Goal: Task Accomplishment & Management: Complete application form

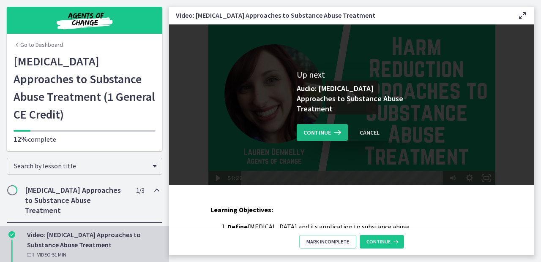
click at [331, 136] on icon at bounding box center [337, 133] width 12 height 10
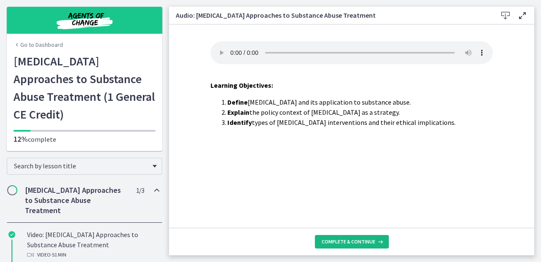
click at [352, 241] on span "Complete & continue" at bounding box center [349, 242] width 54 height 7
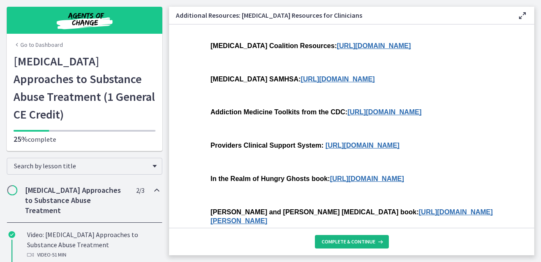
click at [352, 241] on span "Complete & continue" at bounding box center [349, 242] width 54 height 7
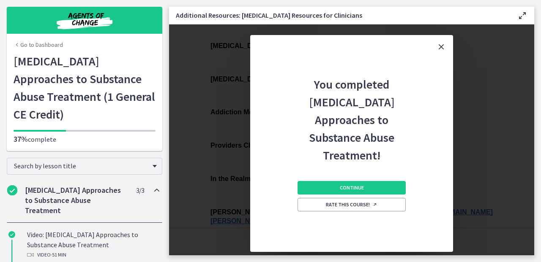
click at [329, 175] on div "Continue Rate this course!" at bounding box center [352, 208] width 108 height 88
click at [328, 185] on button "Continue" at bounding box center [352, 188] width 108 height 14
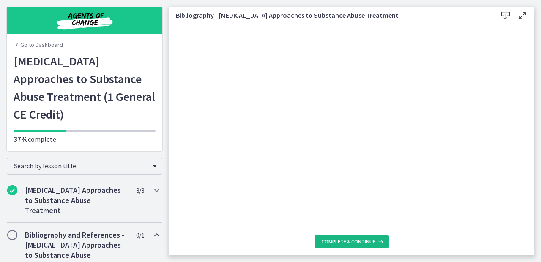
click at [340, 243] on span "Complete & continue" at bounding box center [349, 242] width 54 height 7
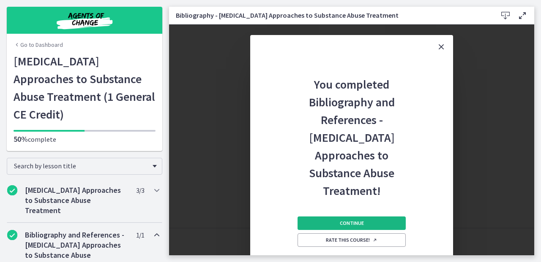
click at [341, 222] on span "Continue" at bounding box center [352, 223] width 24 height 7
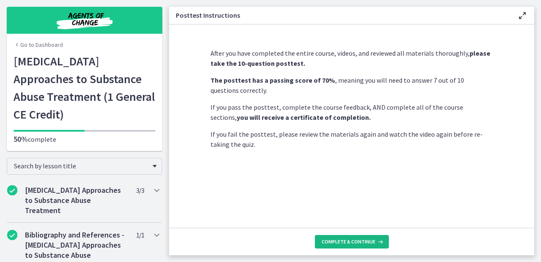
click at [342, 239] on span "Complete & continue" at bounding box center [349, 242] width 54 height 7
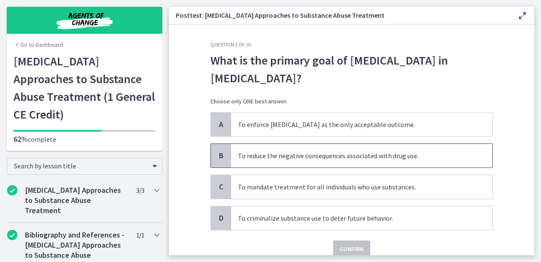
click at [417, 155] on span "To reduce the negative consequences associated with drug use." at bounding box center [361, 156] width 261 height 24
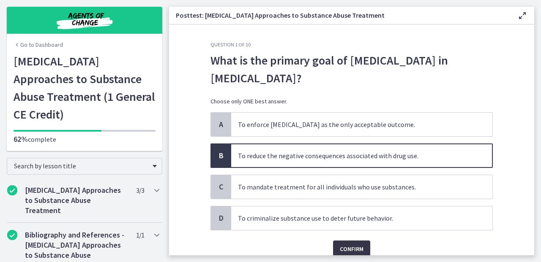
click at [345, 242] on button "Confirm" at bounding box center [351, 249] width 37 height 17
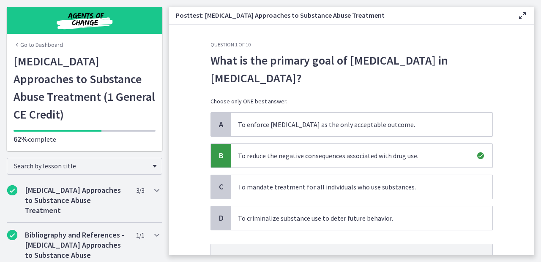
scroll to position [81, 0]
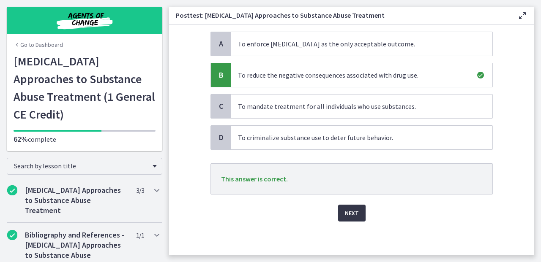
click at [348, 215] on span "Next" at bounding box center [352, 213] width 14 height 10
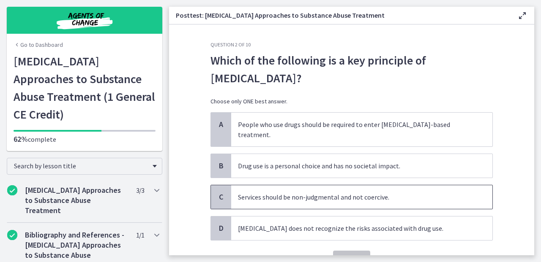
click at [394, 190] on span "Services should be non-judgmental and not coercive." at bounding box center [361, 198] width 261 height 24
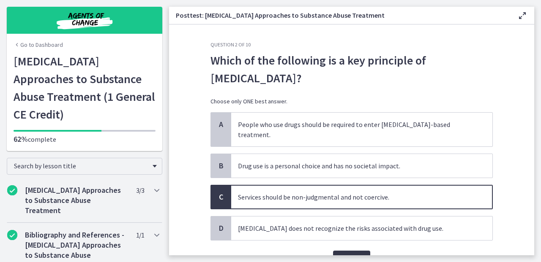
click at [352, 254] on span "Confirm" at bounding box center [352, 259] width 24 height 10
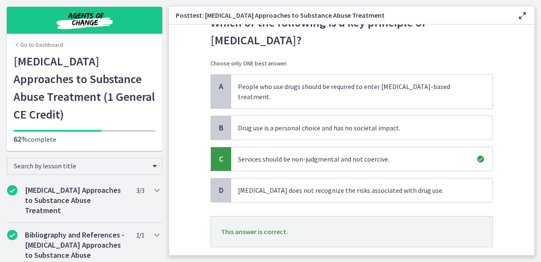
scroll to position [56, 0]
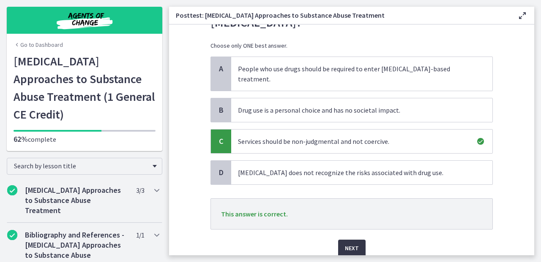
click at [341, 240] on button "Next" at bounding box center [351, 248] width 27 height 17
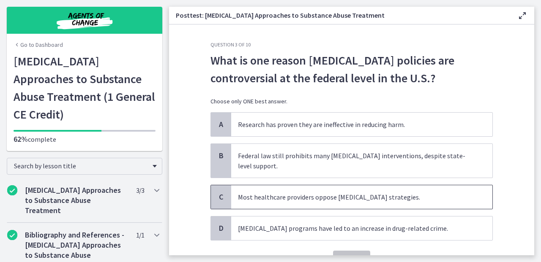
click at [335, 200] on span "Most healthcare providers oppose harm reduction strategies." at bounding box center [361, 198] width 261 height 24
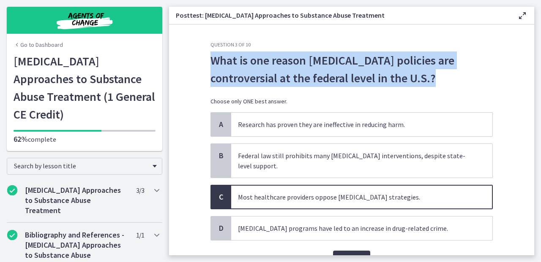
drag, startPoint x: 438, startPoint y: 79, endPoint x: 197, endPoint y: 51, distance: 242.6
click at [197, 51] on section "Question 3 of 10 What is one reason harm reduction policies are controversial a…" at bounding box center [351, 140] width 365 height 231
copy span "What is one reason harm reduction policies are controversial at the federal lev…"
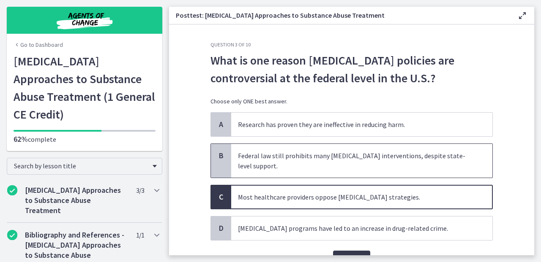
click at [405, 167] on span "Federal law still prohibits many harm reduction interventions, despite state-le…" at bounding box center [361, 161] width 261 height 34
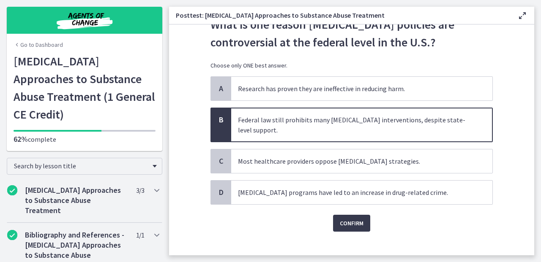
scroll to position [46, 0]
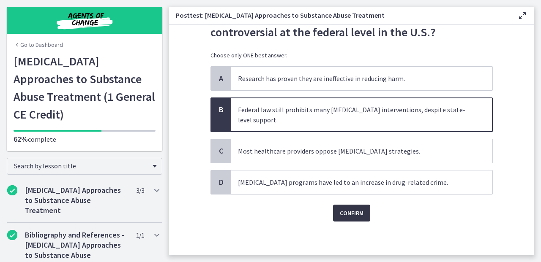
click at [353, 213] on span "Confirm" at bounding box center [352, 213] width 24 height 10
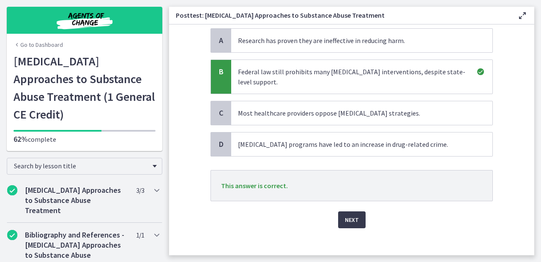
scroll to position [88, 0]
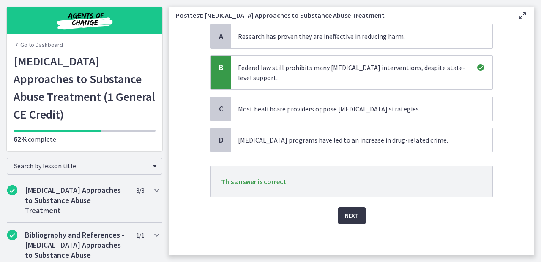
click at [347, 216] on span "Next" at bounding box center [352, 216] width 14 height 10
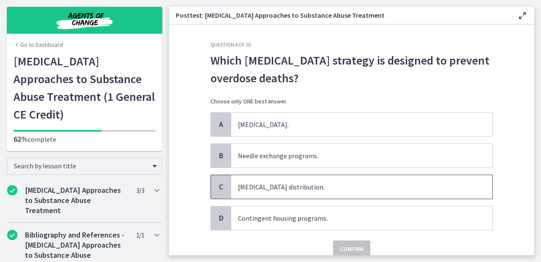
click at [311, 183] on span "Naloxone distribution." at bounding box center [361, 187] width 261 height 24
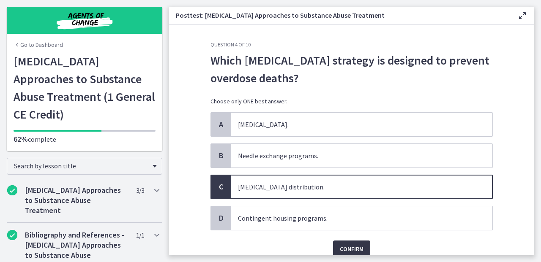
click at [339, 243] on button "Confirm" at bounding box center [351, 249] width 37 height 17
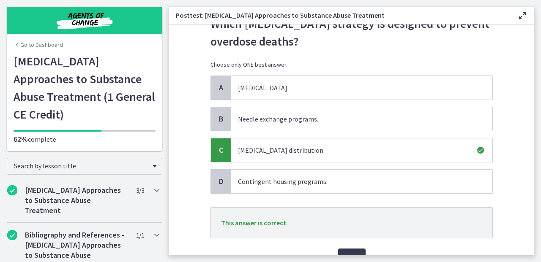
scroll to position [64, 0]
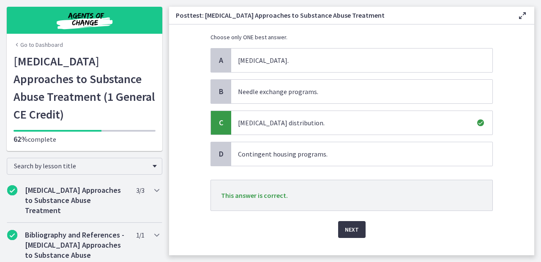
click at [338, 232] on button "Next" at bounding box center [351, 229] width 27 height 17
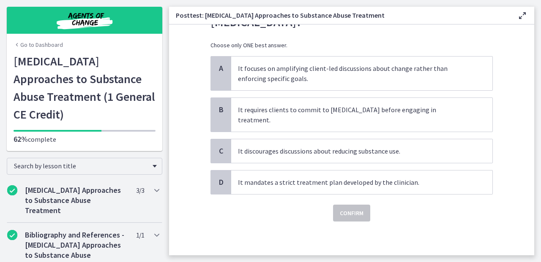
scroll to position [0, 0]
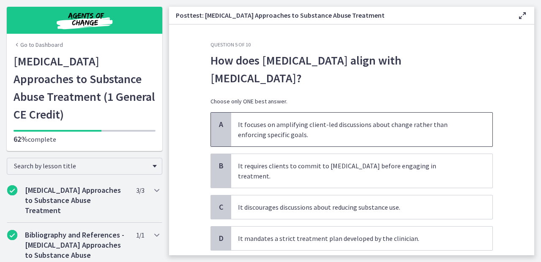
click at [333, 135] on span "It focuses on amplifying client-led discussions about change rather than enforc…" at bounding box center [361, 130] width 261 height 34
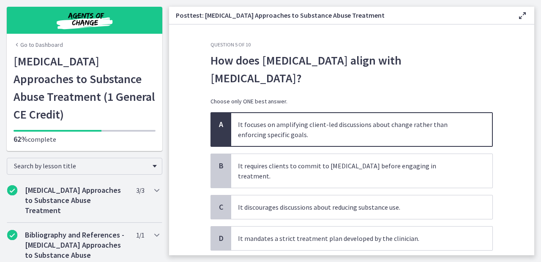
scroll to position [46, 0]
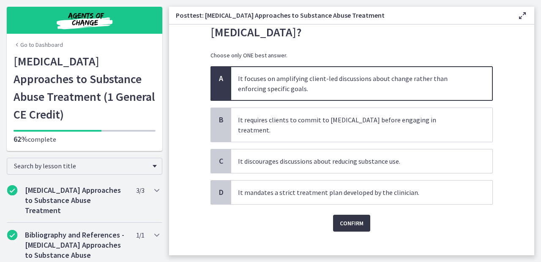
click at [347, 215] on button "Confirm" at bounding box center [351, 223] width 37 height 17
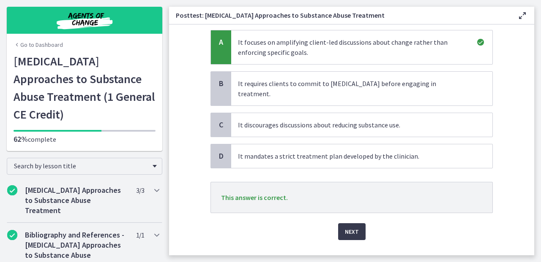
scroll to position [91, 0]
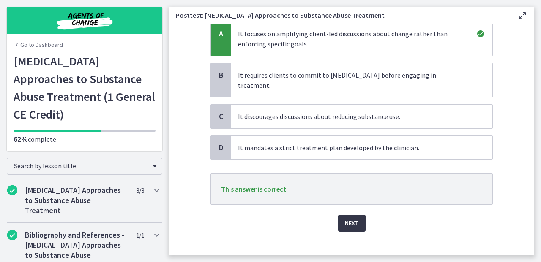
click at [347, 219] on span "Next" at bounding box center [352, 224] width 14 height 10
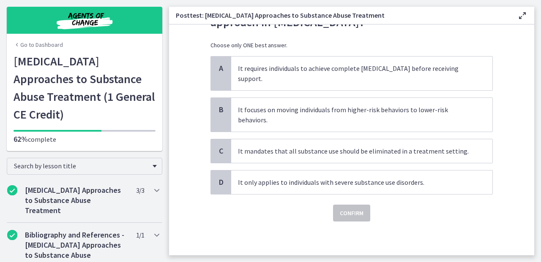
scroll to position [0, 0]
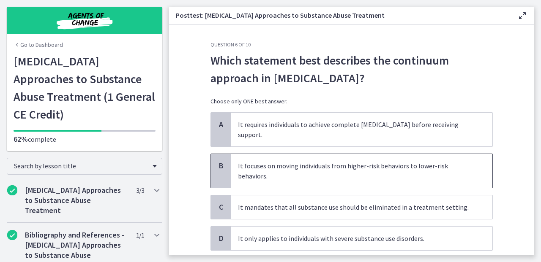
click at [364, 165] on span "It focuses on moving individuals from higher-risk behaviors to lower-risk behav…" at bounding box center [361, 171] width 261 height 34
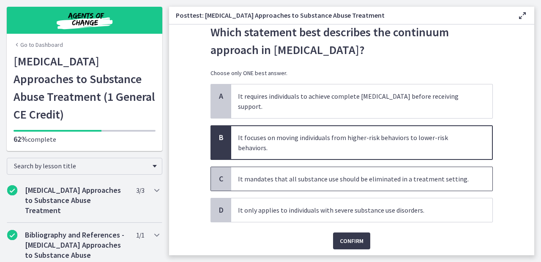
scroll to position [33, 0]
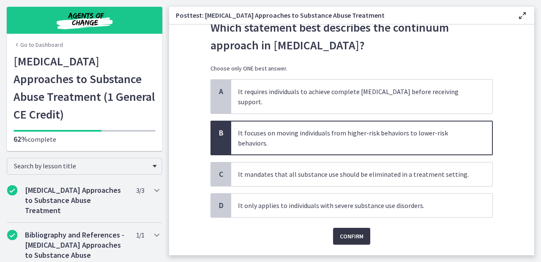
click at [356, 232] on span "Confirm" at bounding box center [352, 237] width 24 height 10
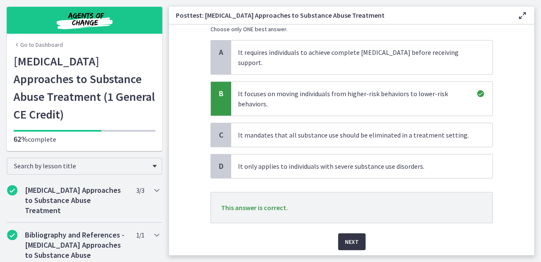
scroll to position [91, 0]
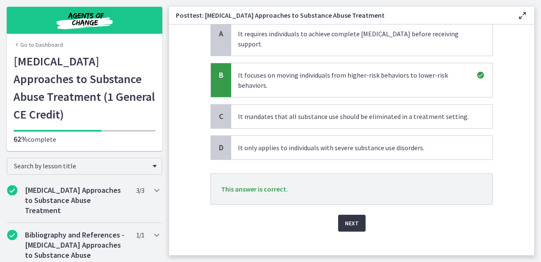
click at [354, 219] on span "Next" at bounding box center [352, 224] width 14 height 10
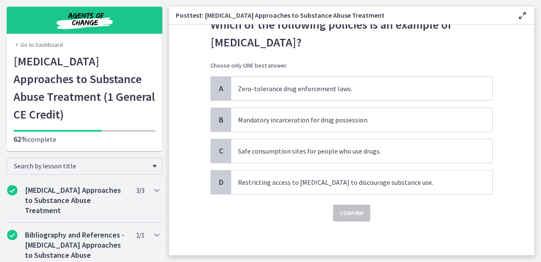
scroll to position [0, 0]
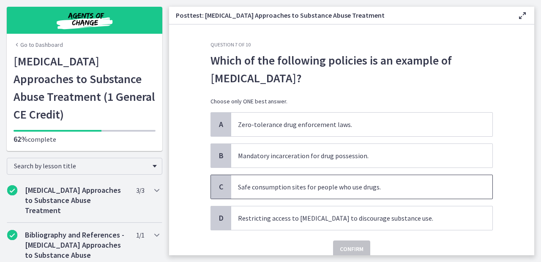
click at [361, 190] on span "Safe consumption sites for people who use drugs." at bounding box center [361, 187] width 261 height 24
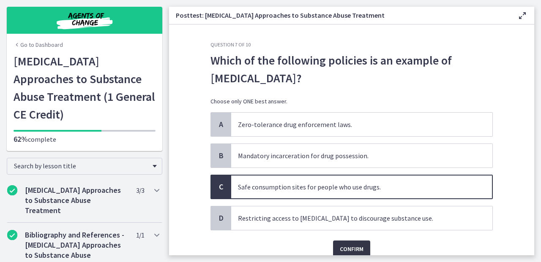
click at [347, 246] on span "Confirm" at bounding box center [352, 249] width 24 height 10
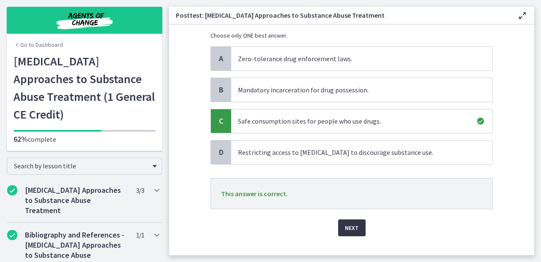
scroll to position [81, 0]
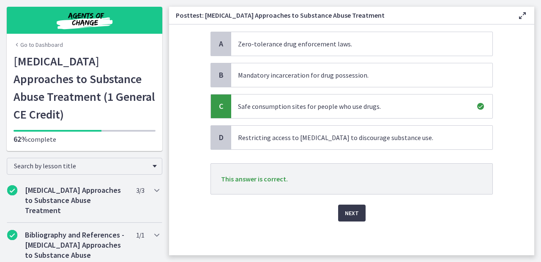
click at [346, 175] on div "Question 7 of 10 Which of the following policies is an example of harm reductio…" at bounding box center [352, 68] width 296 height 214
click at [345, 217] on span "Next" at bounding box center [352, 213] width 14 height 10
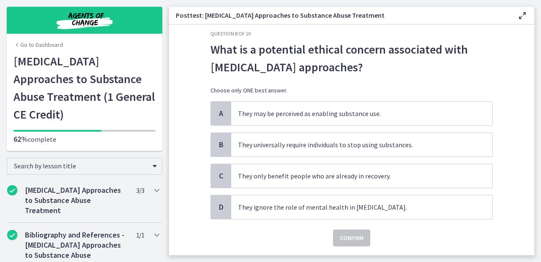
scroll to position [12, 0]
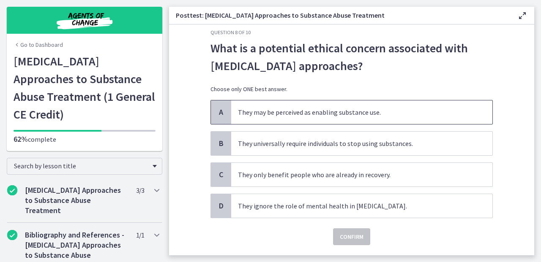
click at [386, 112] on span "They may be perceived as enabling substance use." at bounding box center [361, 113] width 261 height 24
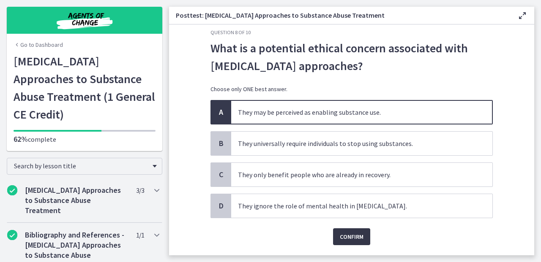
click at [348, 235] on span "Confirm" at bounding box center [352, 237] width 24 height 10
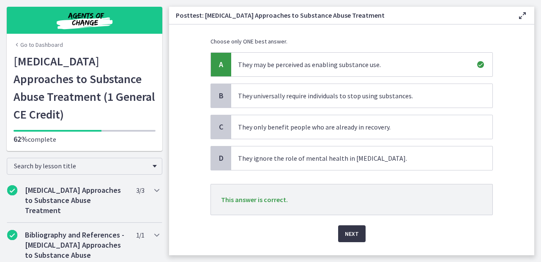
scroll to position [81, 0]
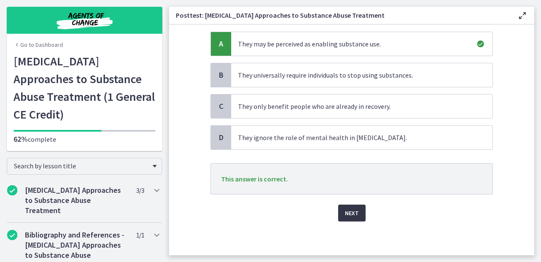
click at [346, 209] on span "Next" at bounding box center [352, 213] width 14 height 10
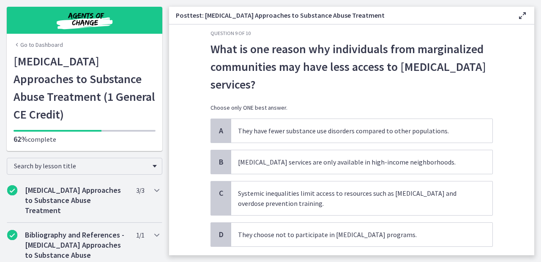
scroll to position [12, 0]
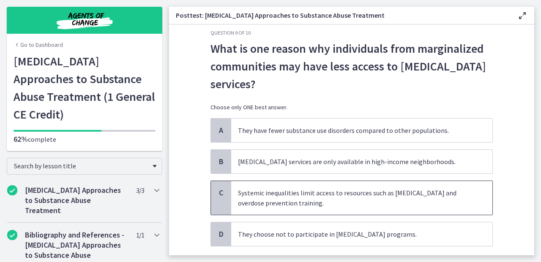
click at [373, 208] on span "Systemic inequalities limit access to resources such as naloxone and overdose p…" at bounding box center [361, 198] width 261 height 34
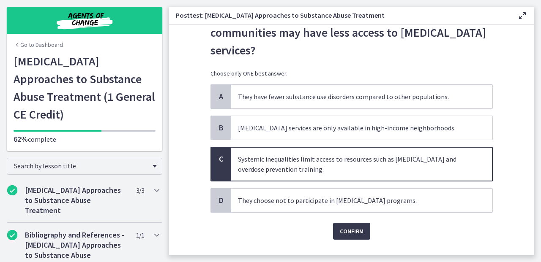
scroll to position [55, 0]
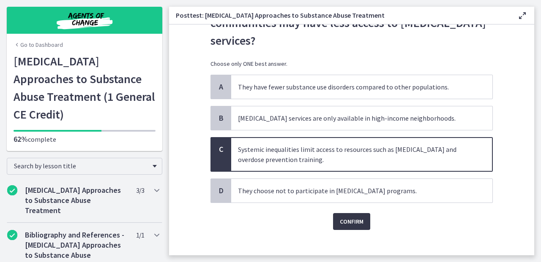
click at [350, 217] on span "Confirm" at bounding box center [352, 222] width 24 height 10
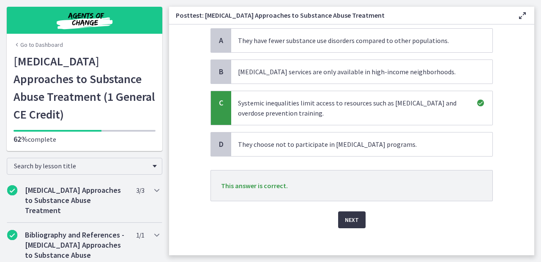
scroll to position [109, 0]
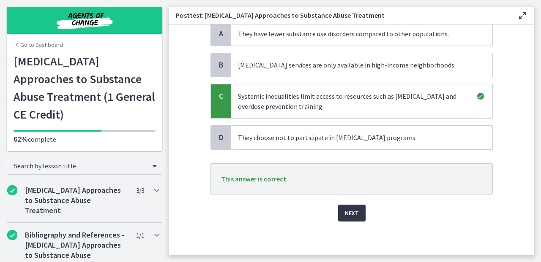
click at [350, 215] on span "Next" at bounding box center [352, 213] width 14 height 10
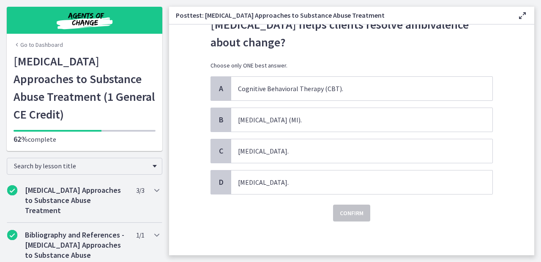
scroll to position [0, 0]
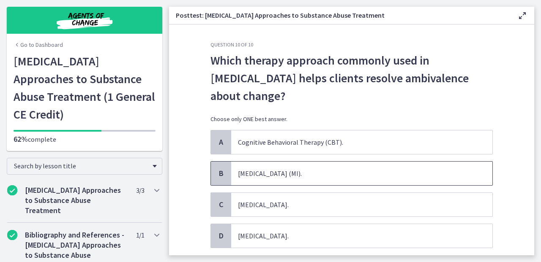
click at [344, 171] on span "Motivational Interviewing (MI)." at bounding box center [361, 174] width 261 height 24
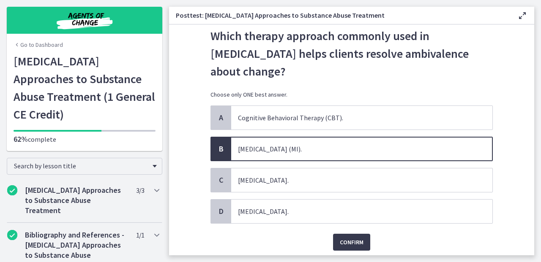
scroll to position [27, 0]
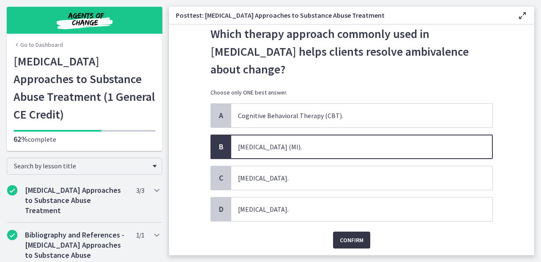
click at [345, 234] on button "Confirm" at bounding box center [351, 240] width 37 height 17
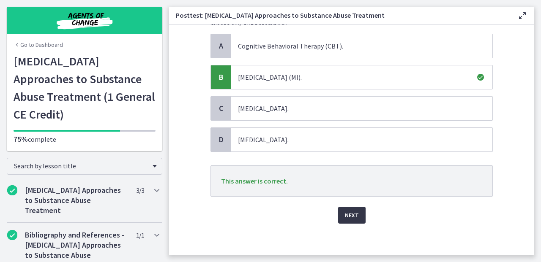
scroll to position [98, 0]
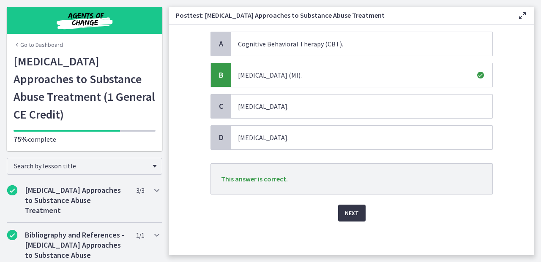
click at [345, 212] on span "Next" at bounding box center [352, 213] width 14 height 10
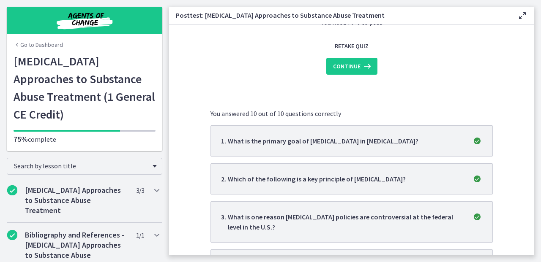
scroll to position [0, 0]
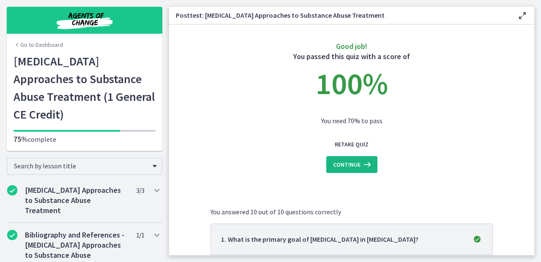
click at [343, 170] on button "Continue" at bounding box center [351, 164] width 51 height 17
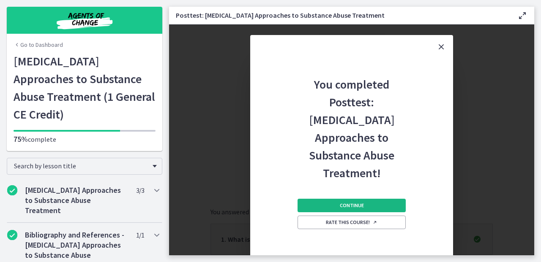
click at [339, 201] on button "Continue" at bounding box center [352, 206] width 108 height 14
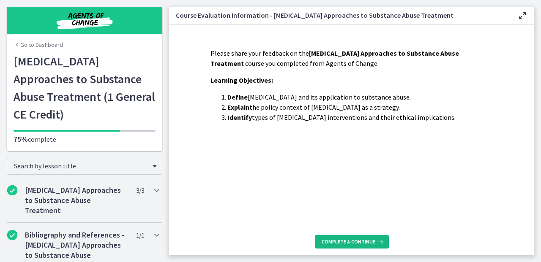
click at [354, 243] on span "Complete & continue" at bounding box center [349, 242] width 54 height 7
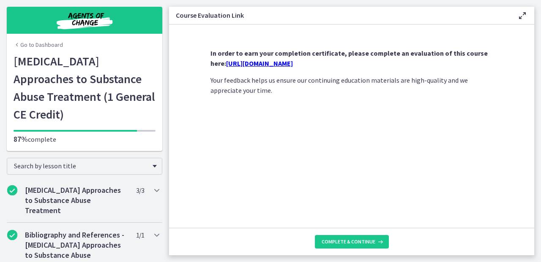
click at [293, 61] on link "https://forms.gle/xYXxeJwpfU6AvJFj6" at bounding box center [259, 63] width 67 height 8
click at [332, 241] on span "Complete & continue" at bounding box center [349, 242] width 54 height 7
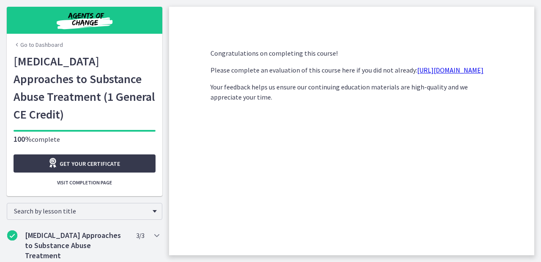
click at [53, 45] on link "Go to Dashboard" at bounding box center [38, 45] width 49 height 8
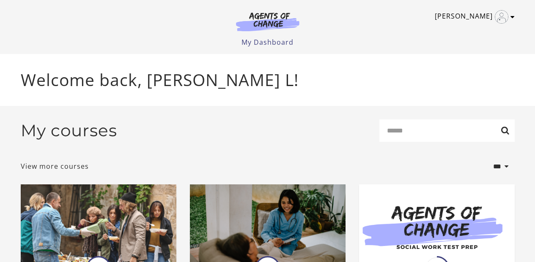
click at [512, 14] on icon "Toggle menu" at bounding box center [512, 17] width 4 height 7
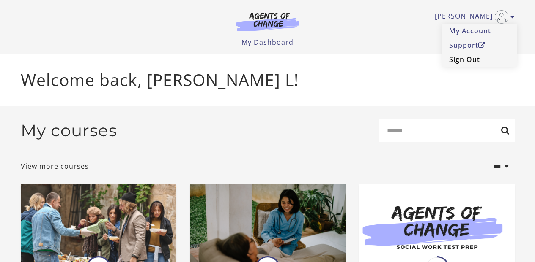
click at [471, 60] on link "Sign Out" at bounding box center [479, 59] width 74 height 14
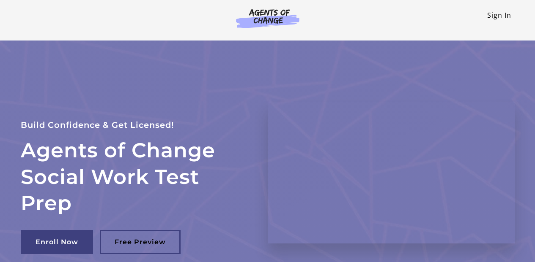
click at [501, 18] on link "Sign In" at bounding box center [499, 15] width 24 height 9
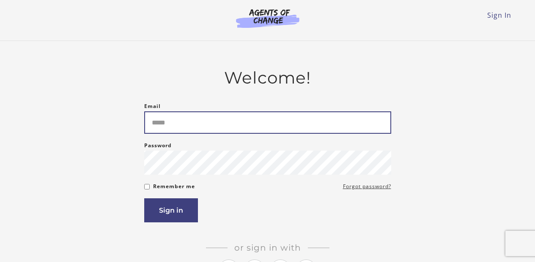
type input "**********"
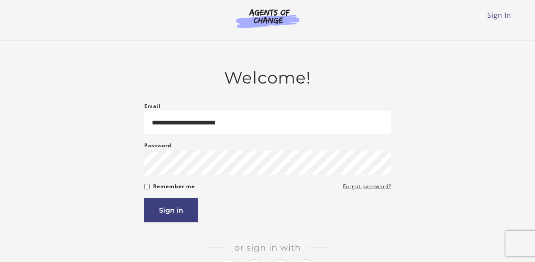
click at [470, 41] on main "**********" at bounding box center [267, 187] width 535 height 293
click at [500, 16] on link "Sign In" at bounding box center [499, 15] width 24 height 9
type input "**********"
click at [499, 17] on link "Sign In" at bounding box center [499, 15] width 24 height 9
type input "**********"
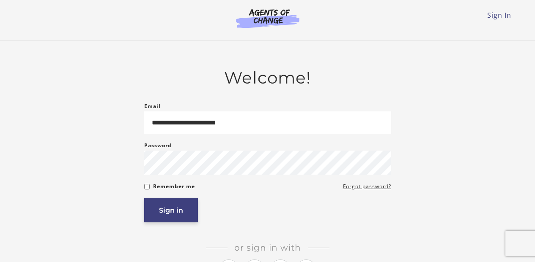
click at [184, 213] on button "Sign in" at bounding box center [171, 211] width 54 height 24
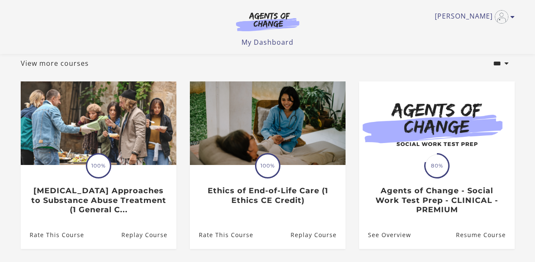
scroll to position [60, 0]
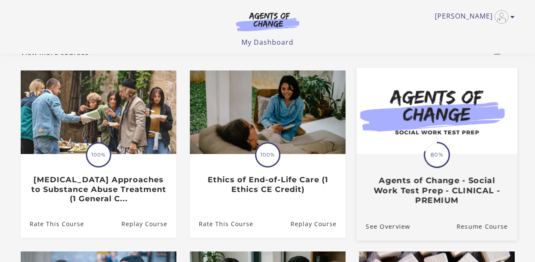
click at [407, 137] on img at bounding box center [436, 111] width 161 height 87
